Goal: Task Accomplishment & Management: Manage account settings

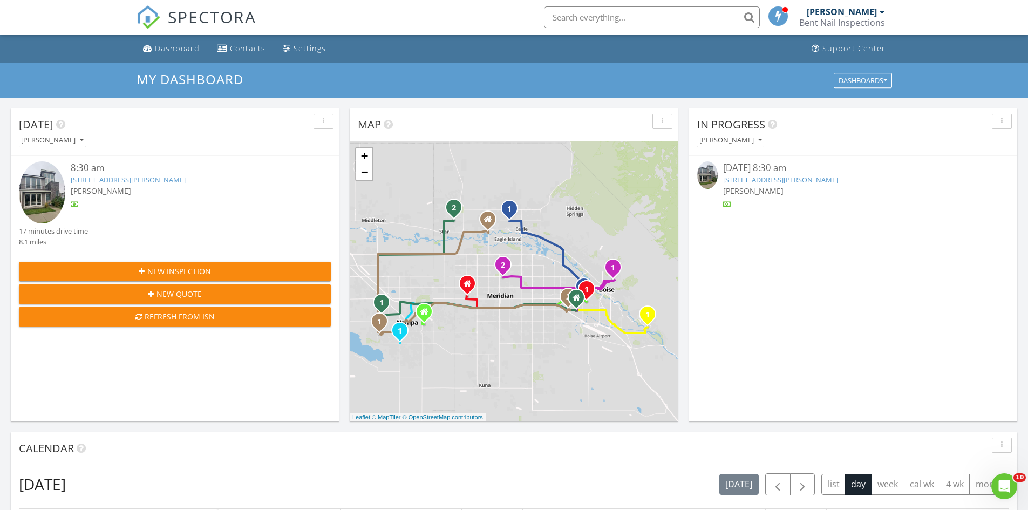
click at [127, 181] on link "3733 S Harris Ranch Ave, Boise, ID 83716" at bounding box center [128, 180] width 115 height 10
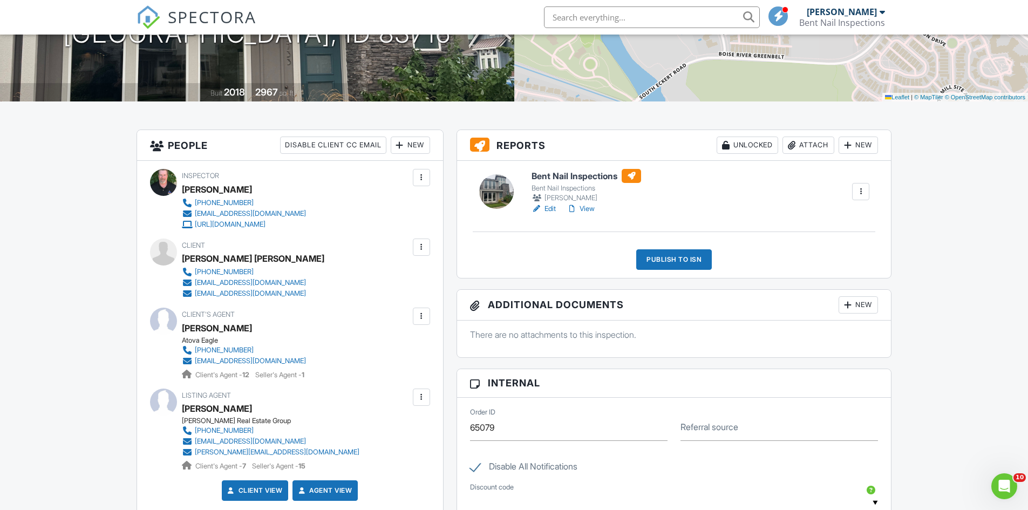
scroll to position [159, 0]
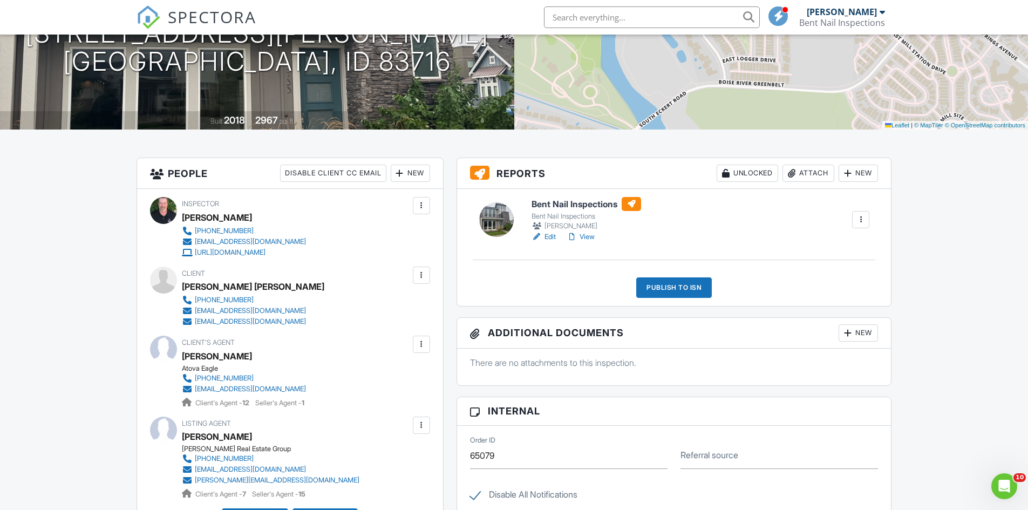
click at [552, 238] on link "Edit" at bounding box center [544, 237] width 24 height 11
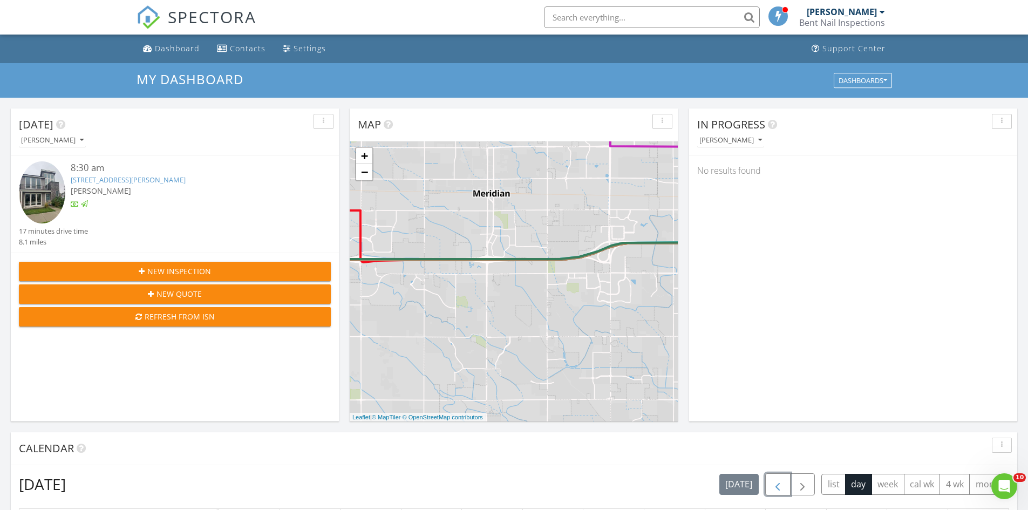
click at [769, 485] on button "button" at bounding box center [777, 484] width 25 height 22
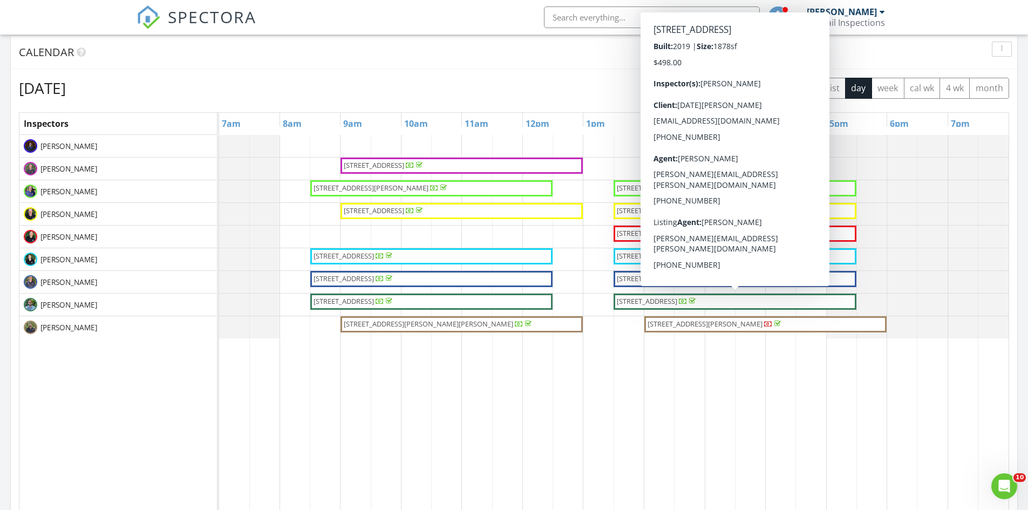
scroll to position [412, 0]
